Goal: Information Seeking & Learning: Learn about a topic

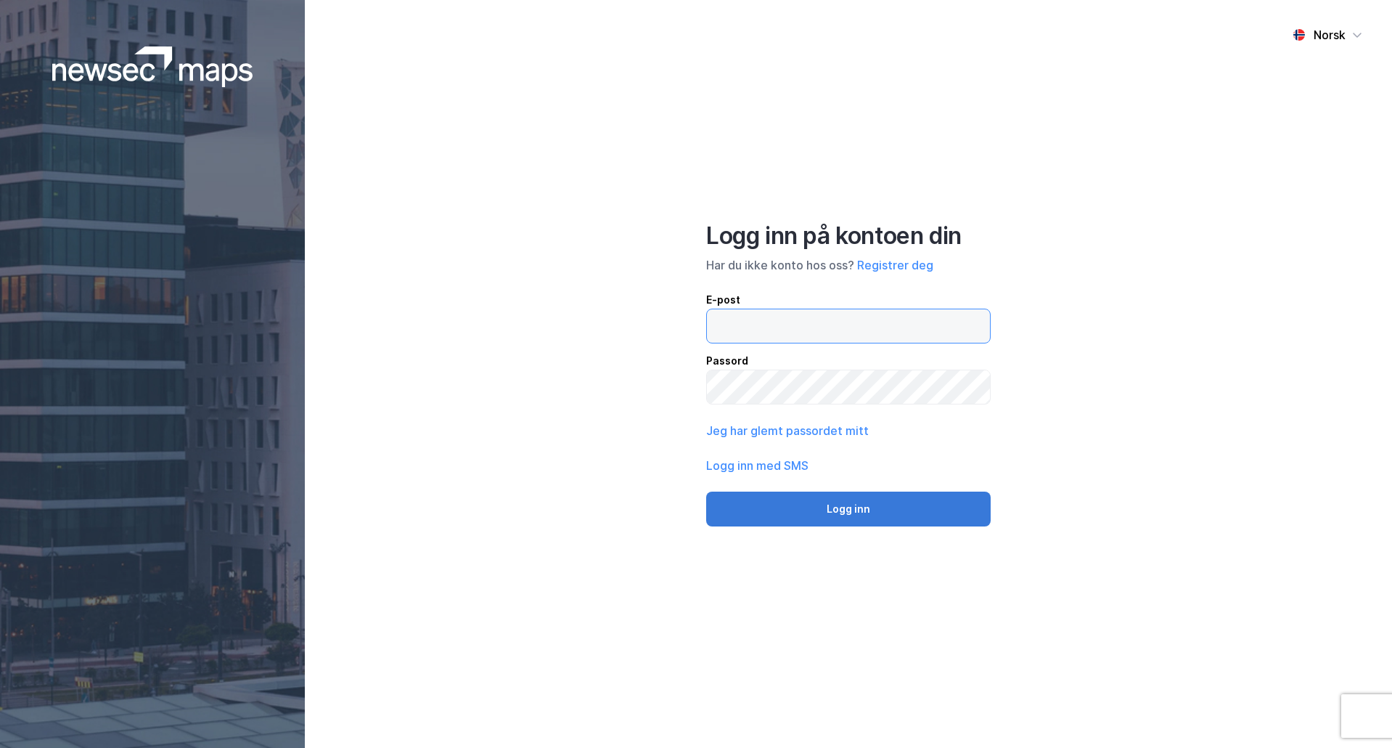
type input "[PERSON_NAME][EMAIL_ADDRESS][DOMAIN_NAME]"
click at [936, 513] on button "Logg inn" at bounding box center [848, 508] width 285 height 35
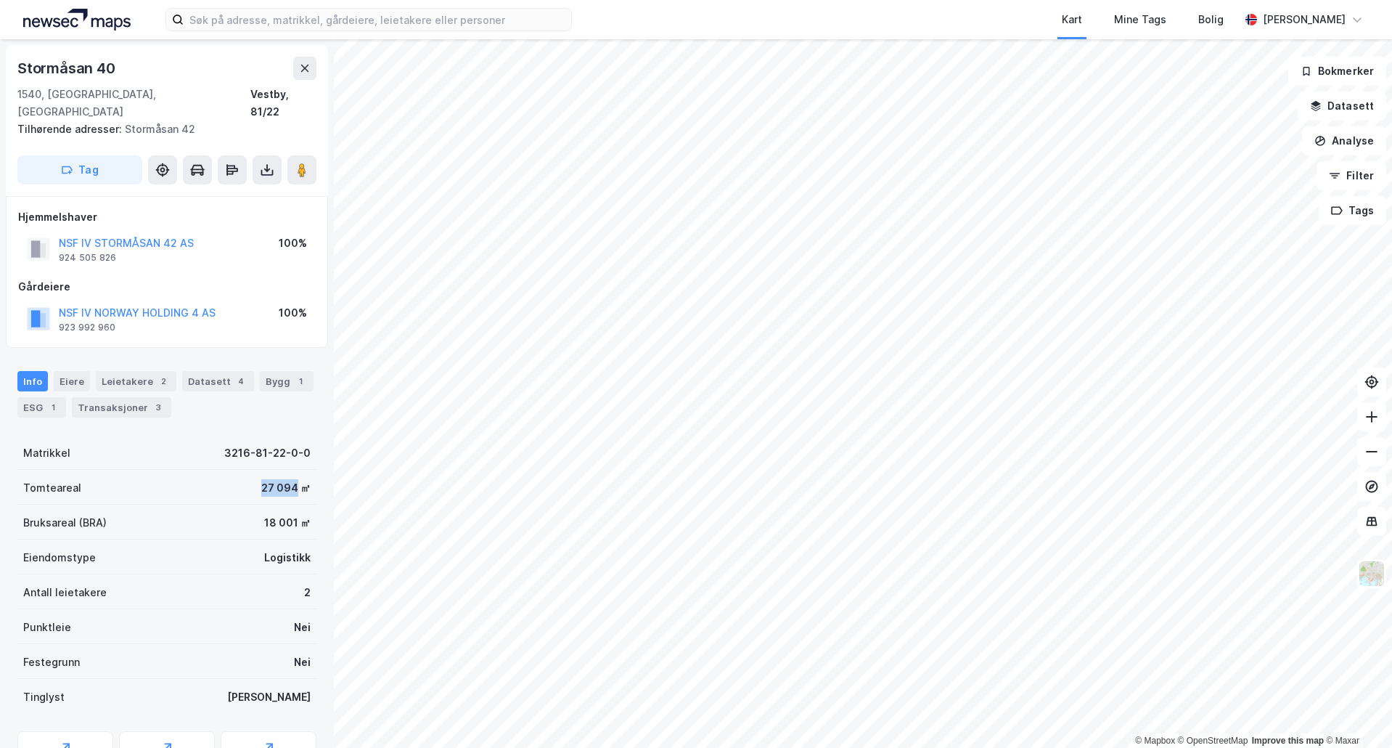
drag, startPoint x: 248, startPoint y: 469, endPoint x: 288, endPoint y: 472, distance: 40.8
click at [288, 472] on div "Tomteareal 27 094 ㎡" at bounding box center [166, 487] width 299 height 35
copy div "27 094"
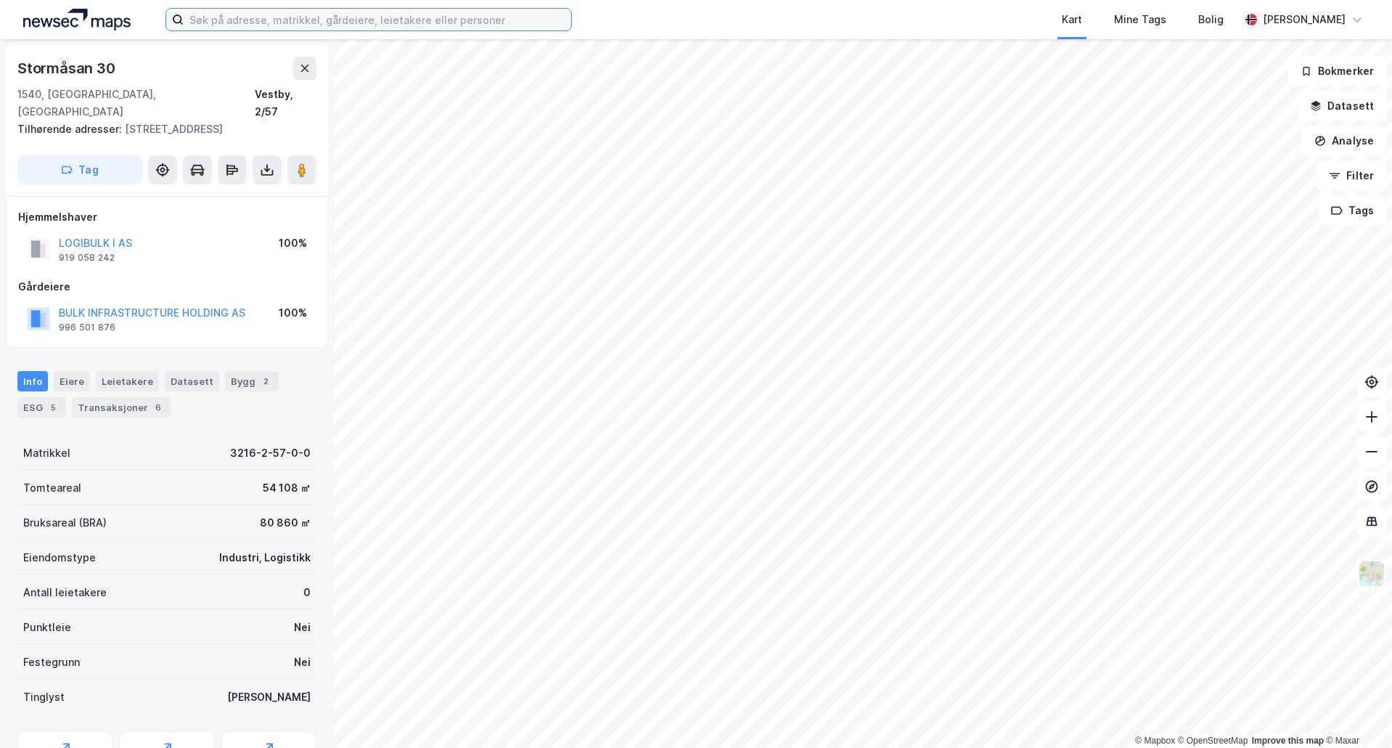
click at [258, 19] on input at bounding box center [378, 20] width 388 height 22
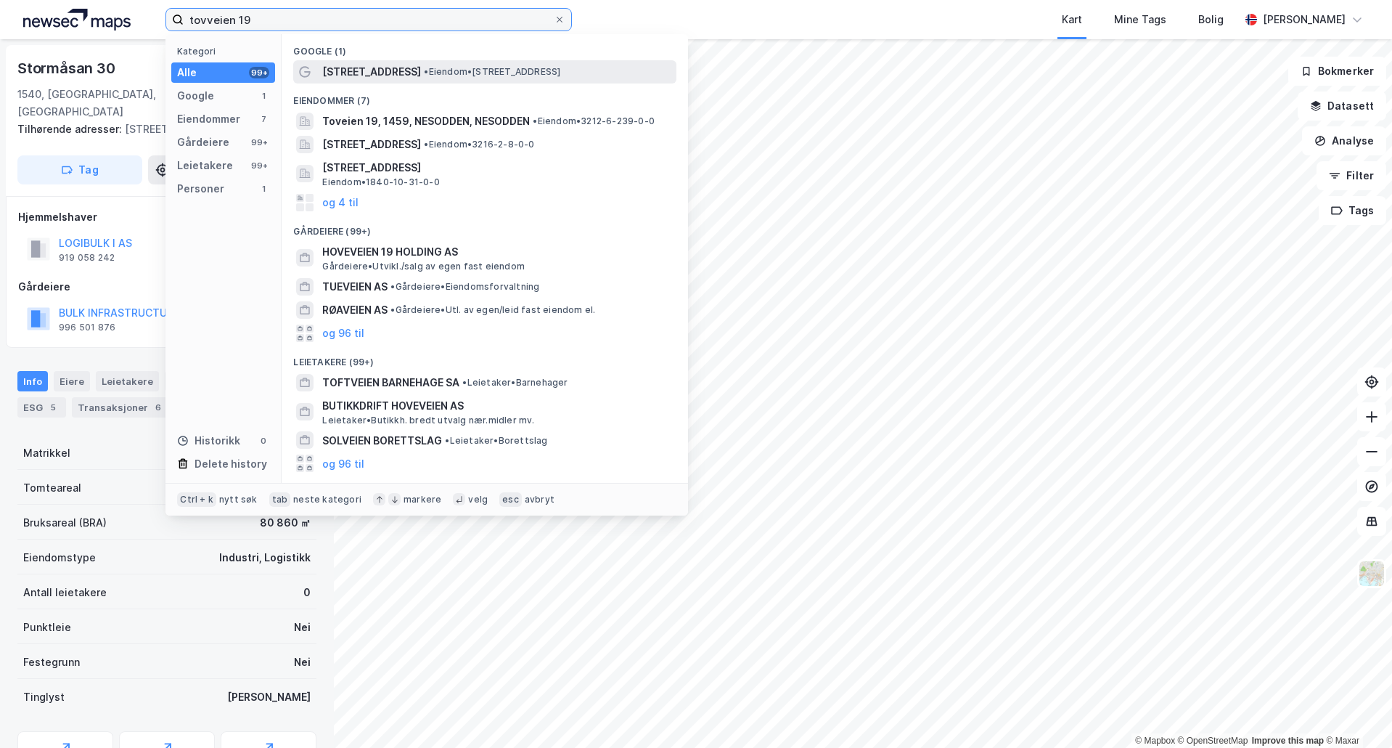
type input "tovveien 19"
click at [426, 74] on span "• Eiendom • [STREET_ADDRESS]" at bounding box center [492, 72] width 136 height 12
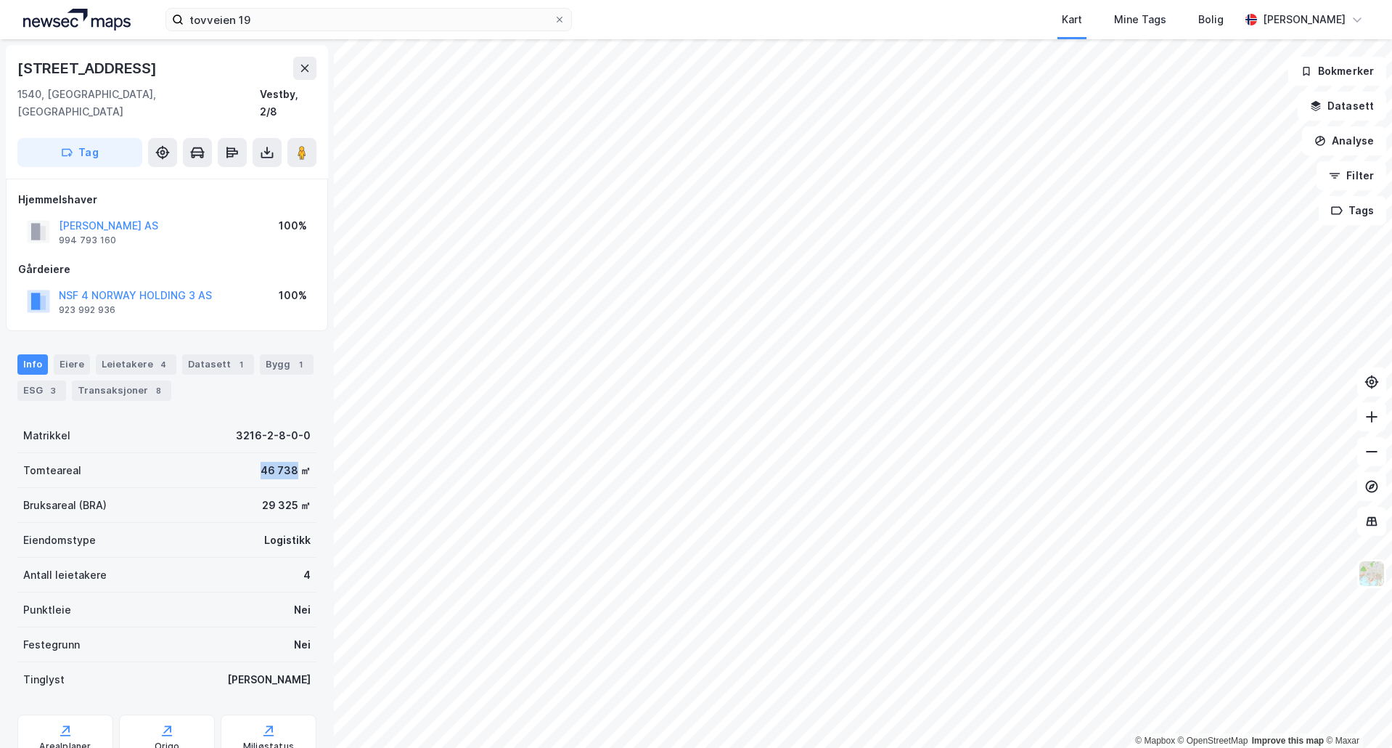
drag, startPoint x: 245, startPoint y: 451, endPoint x: 288, endPoint y: 455, distance: 43.0
click at [288, 455] on div "Tomteareal 46 738 ㎡" at bounding box center [166, 470] width 299 height 35
copy div "46 738"
